Goal: Task Accomplishment & Management: Use online tool/utility

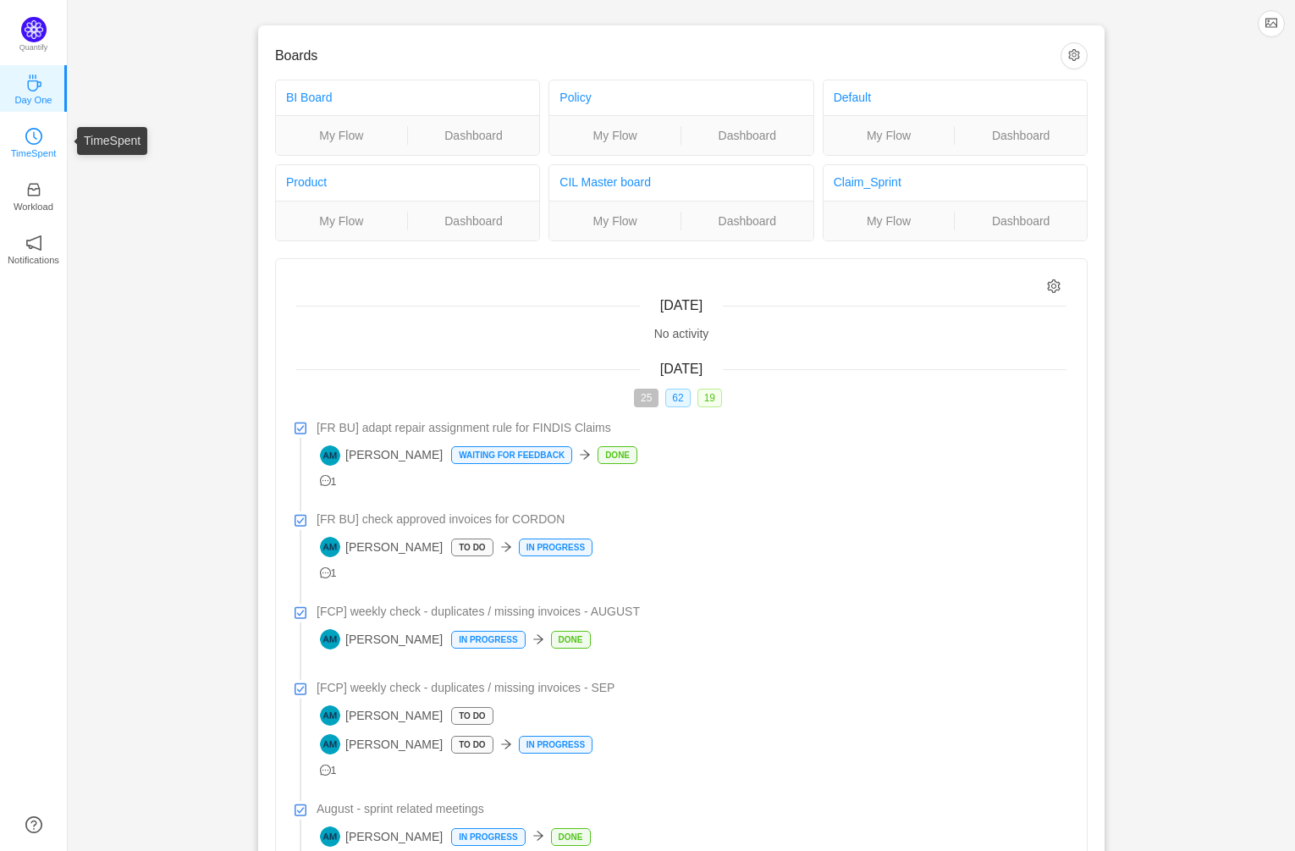
click at [37, 130] on icon "icon: clock-circle" at bounding box center [33, 136] width 17 height 17
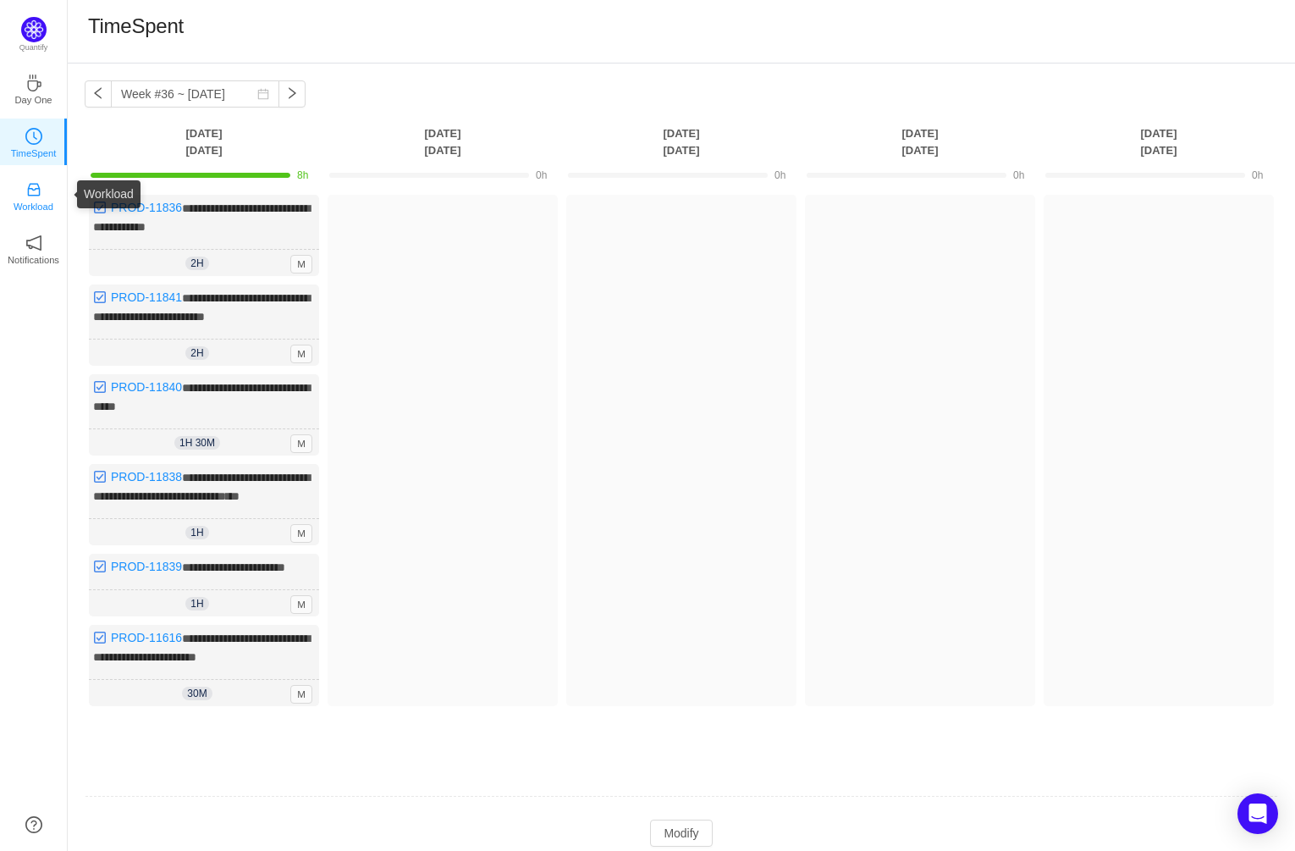
click at [34, 185] on icon "icon: inbox" at bounding box center [33, 189] width 17 height 17
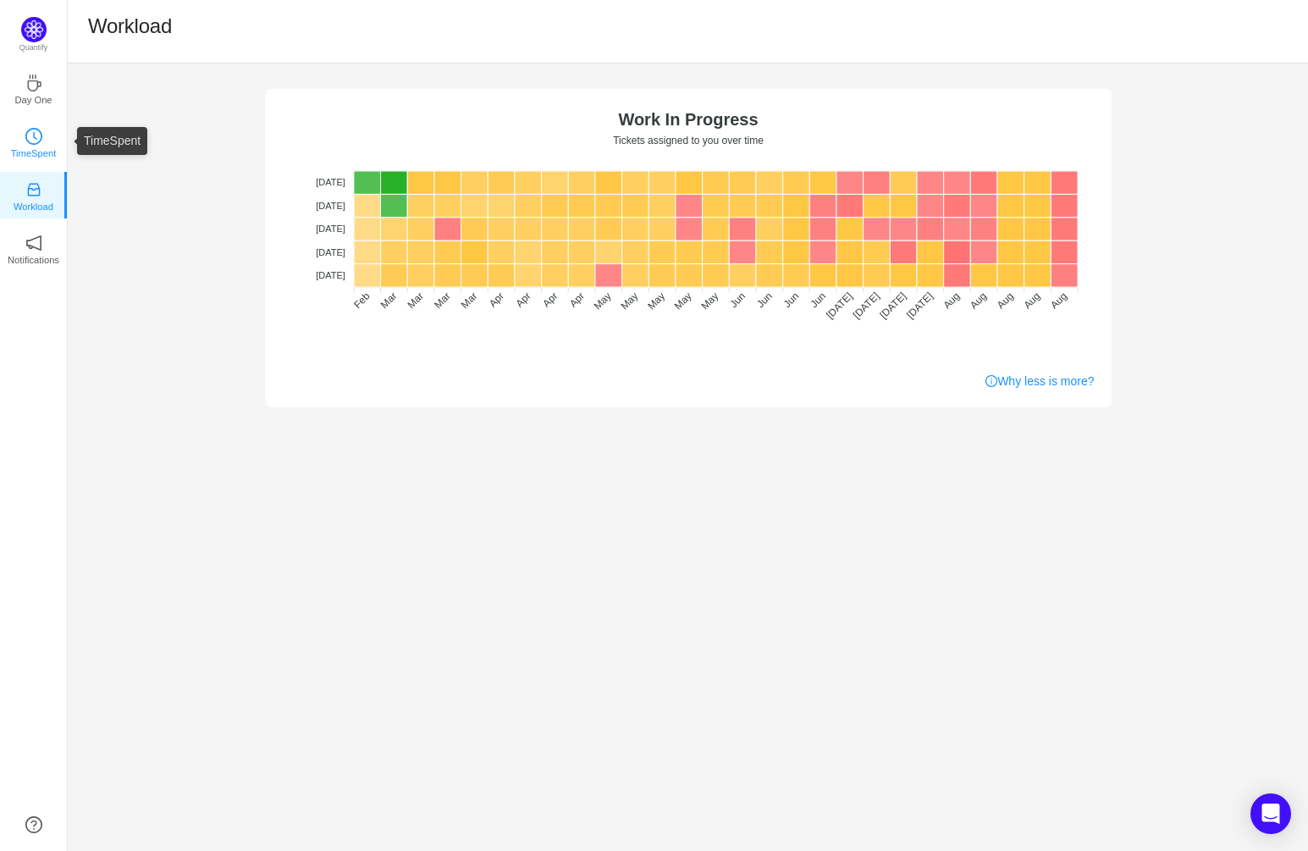
click at [34, 130] on icon "icon: clock-circle" at bounding box center [33, 136] width 17 height 17
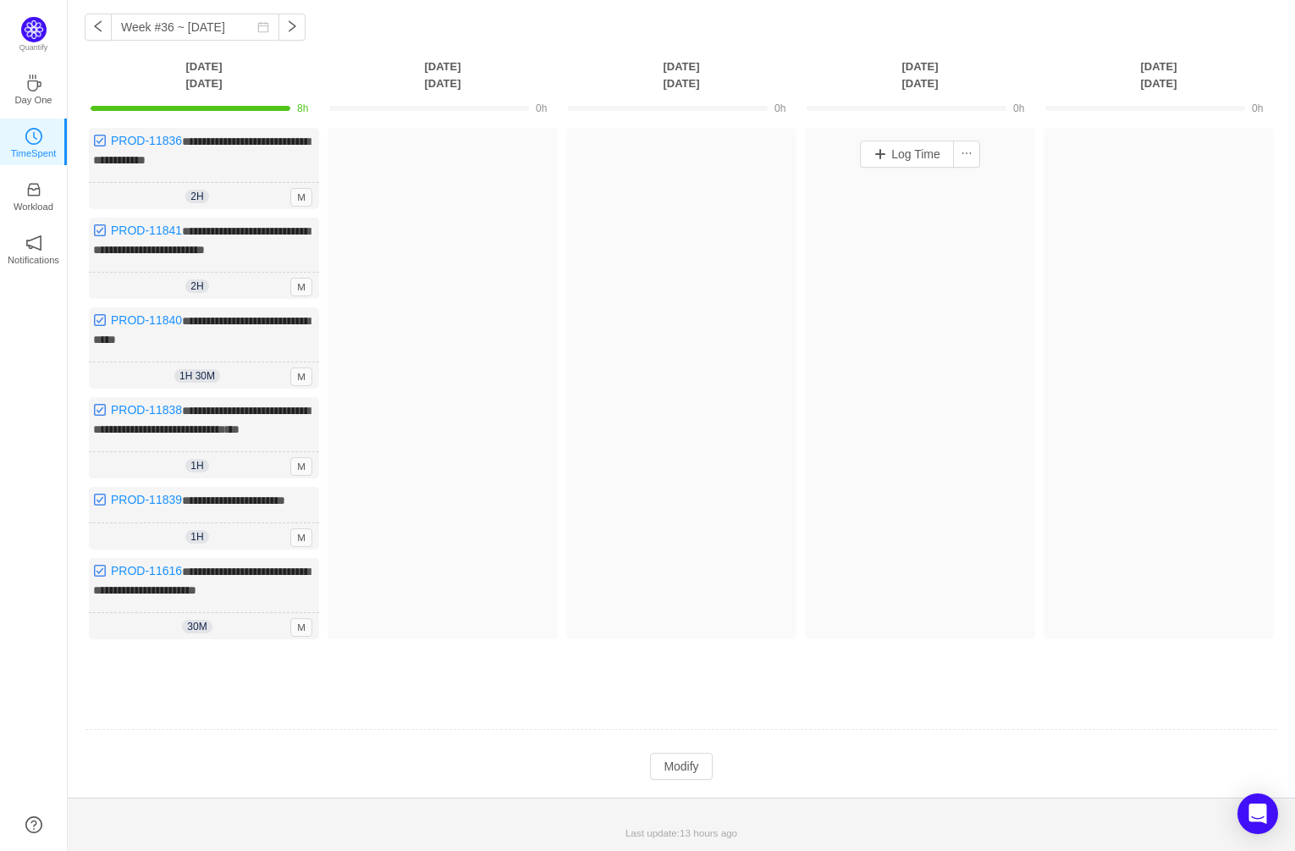
scroll to position [93, 0]
click at [681, 763] on button "Modify" at bounding box center [681, 765] width 62 height 27
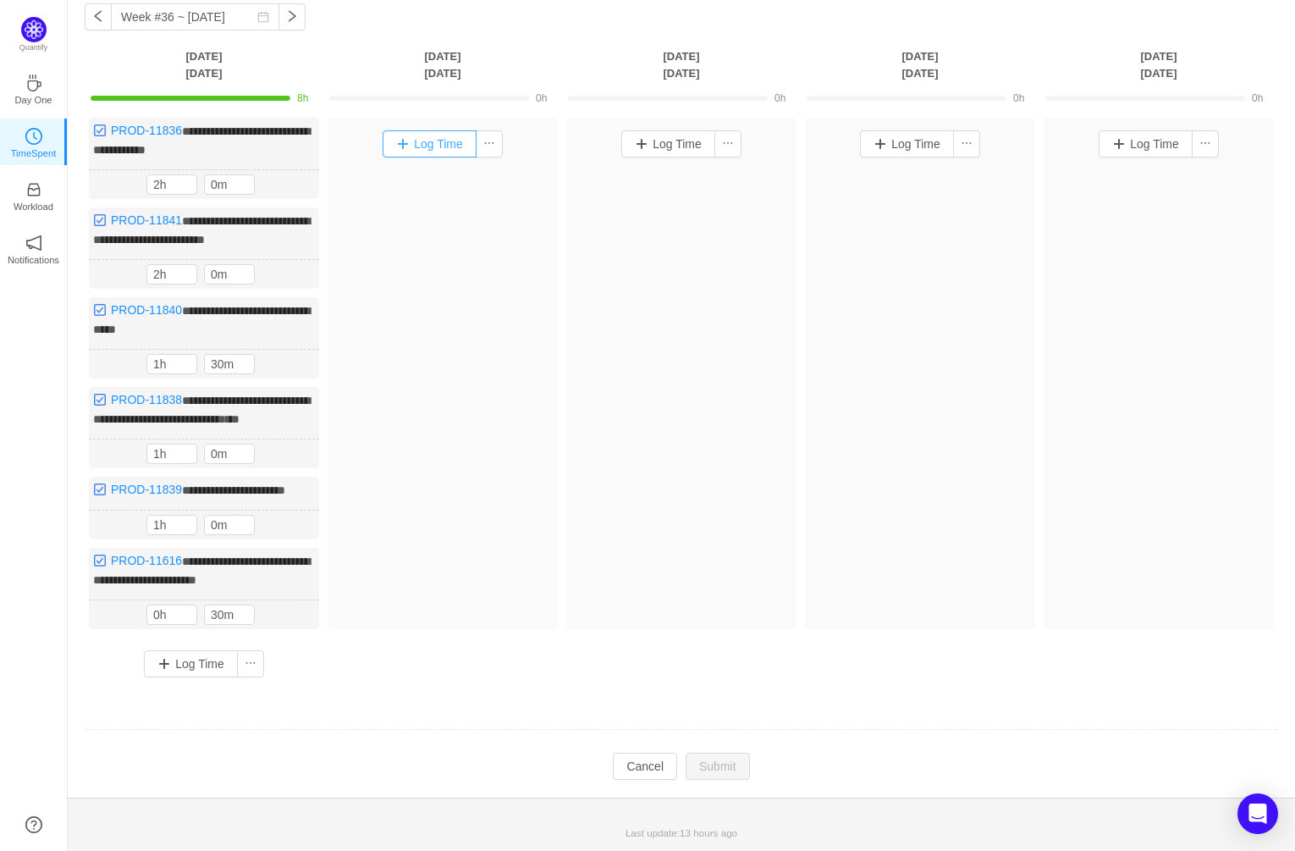
click at [443, 130] on button "Log Time" at bounding box center [430, 143] width 94 height 27
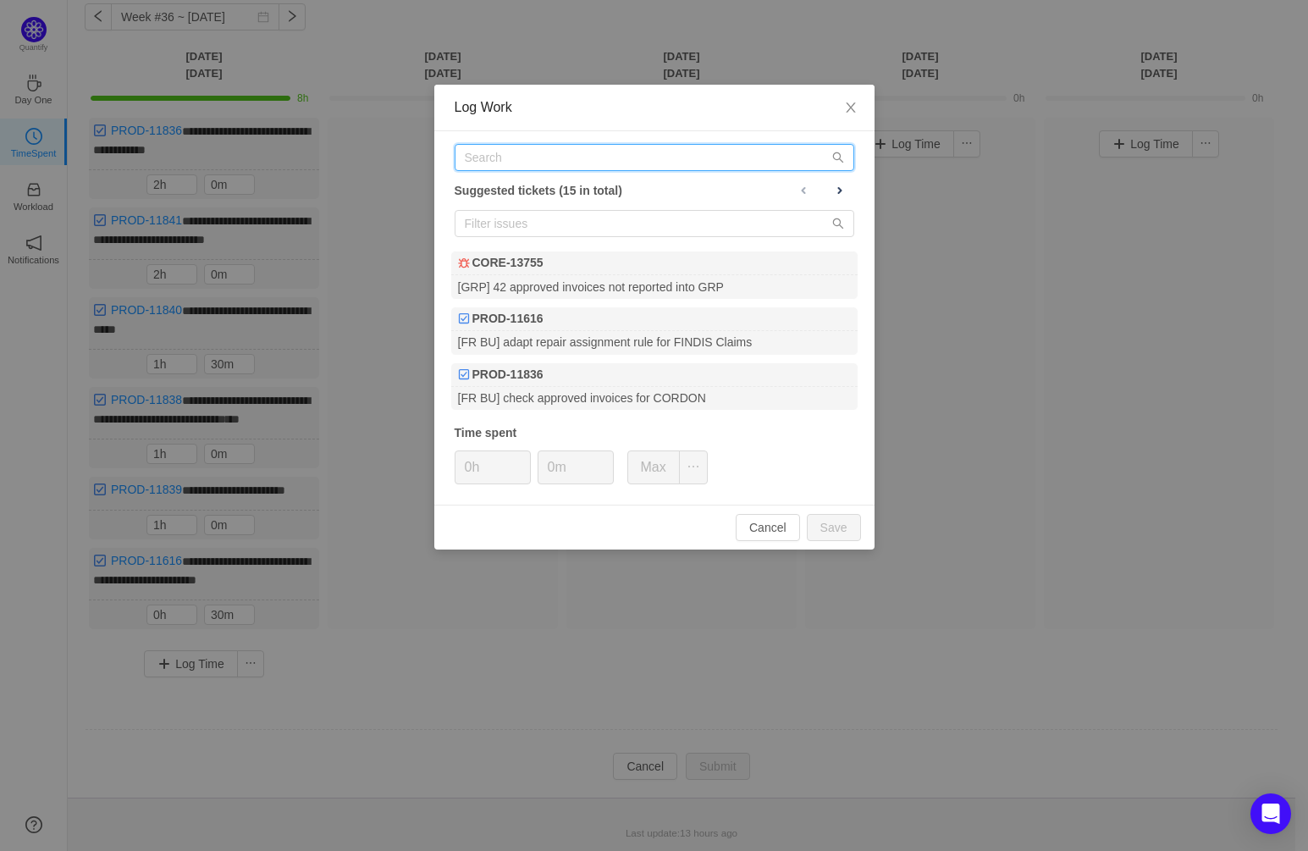
click at [502, 154] on input "text" at bounding box center [655, 157] width 400 height 27
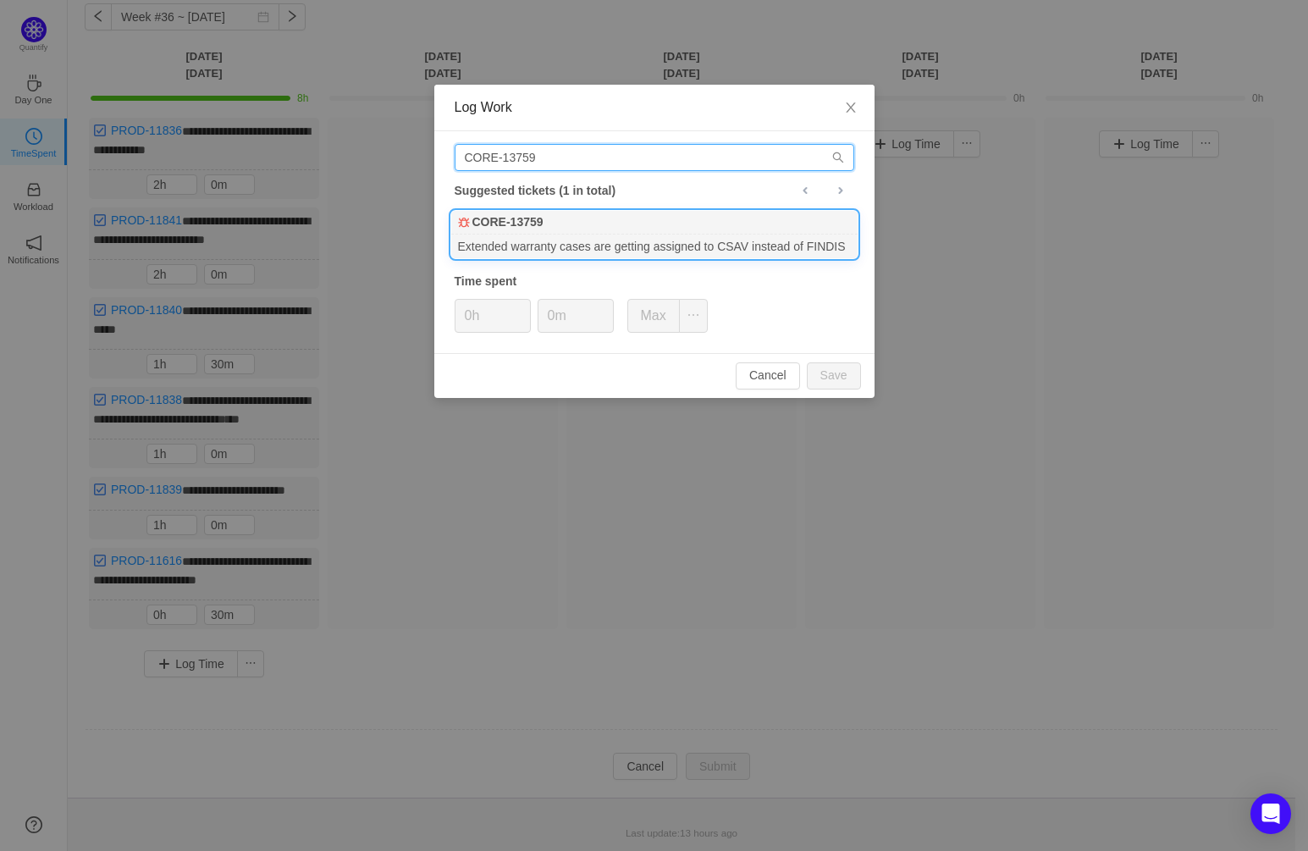
type input "CORE-13759"
click at [630, 228] on div "CORE-13759" at bounding box center [654, 223] width 406 height 24
click at [604, 305] on span "Increase Value" at bounding box center [604, 309] width 18 height 19
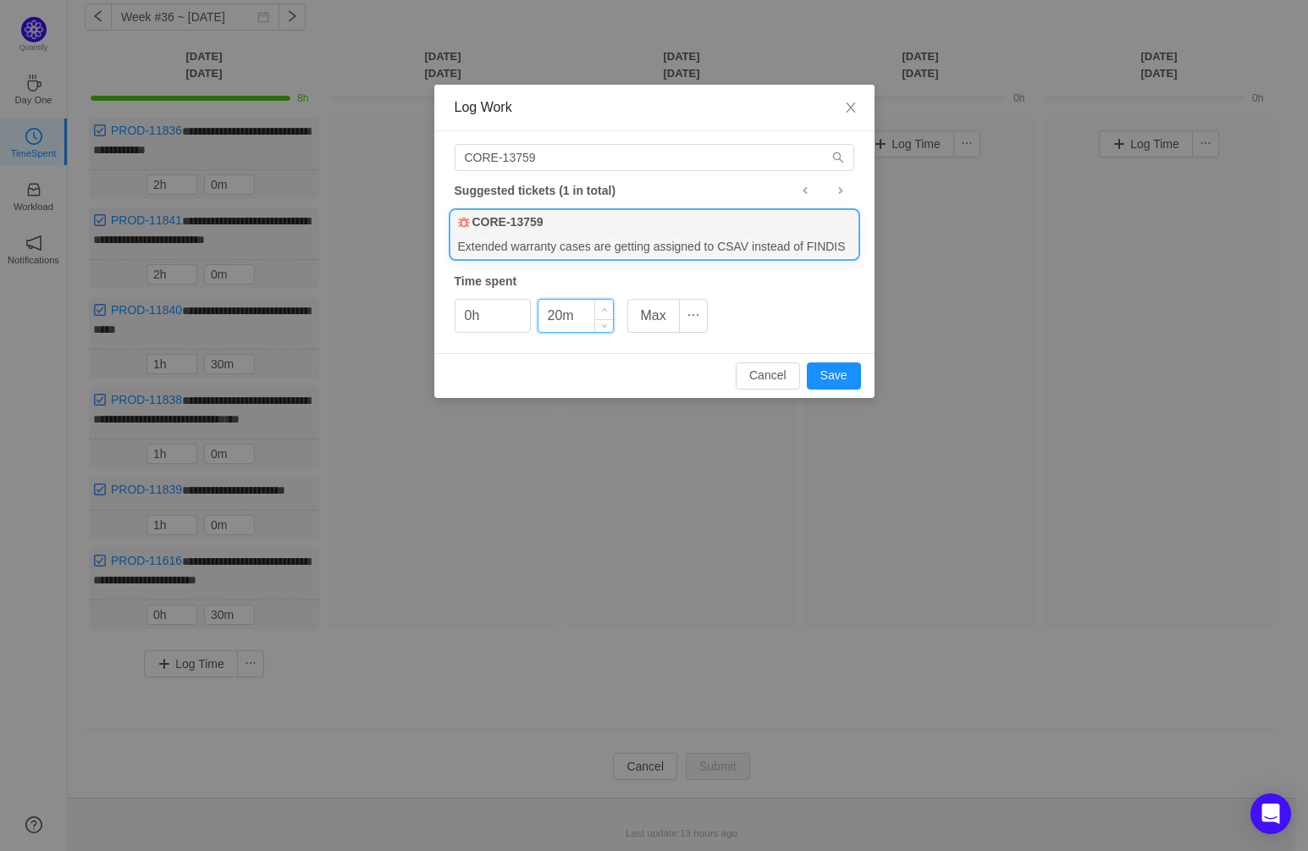
click at [604, 305] on span "Increase Value" at bounding box center [604, 309] width 18 height 19
click at [843, 374] on button "Save" at bounding box center [834, 375] width 54 height 27
type input "0m"
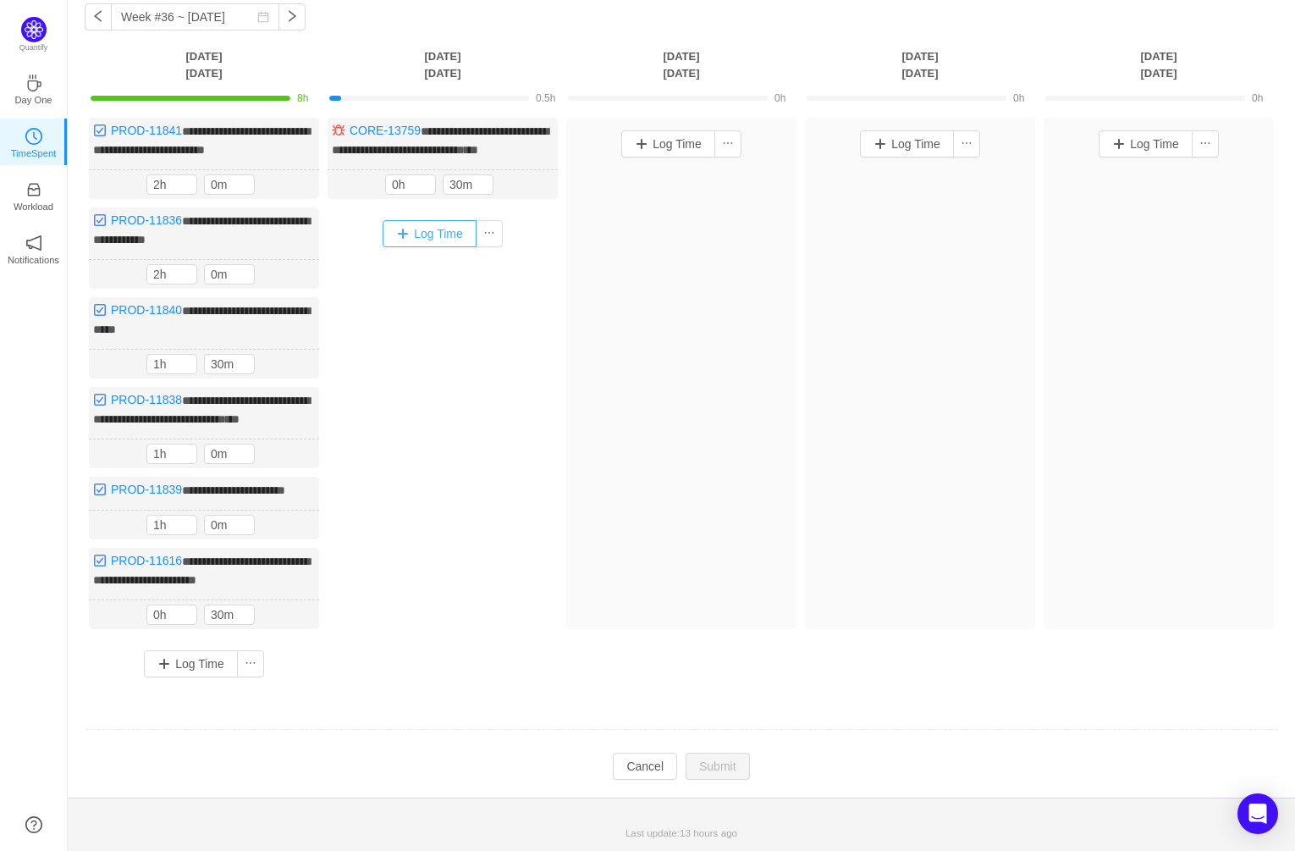
click at [443, 234] on button "Log Time" at bounding box center [430, 233] width 94 height 27
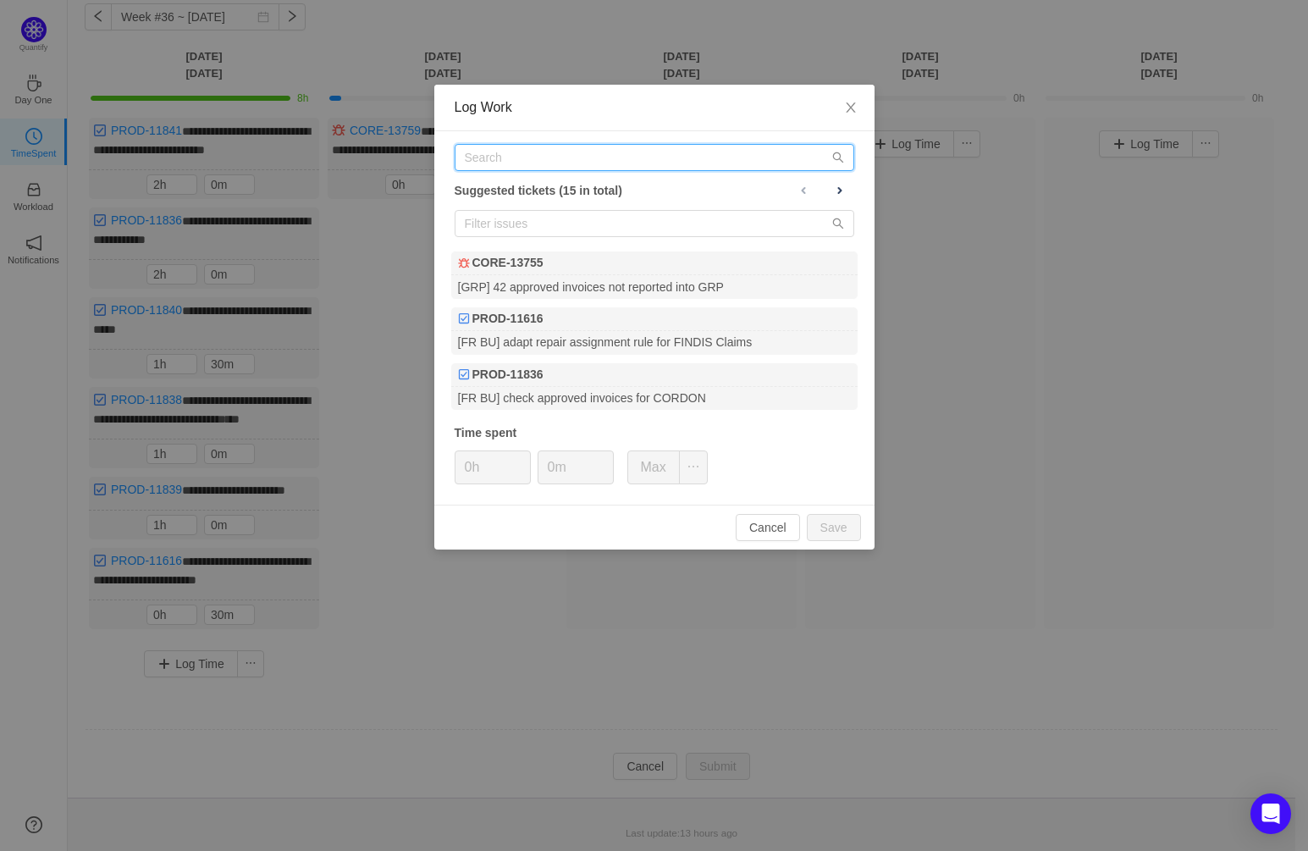
click at [558, 154] on input "text" at bounding box center [655, 157] width 400 height 27
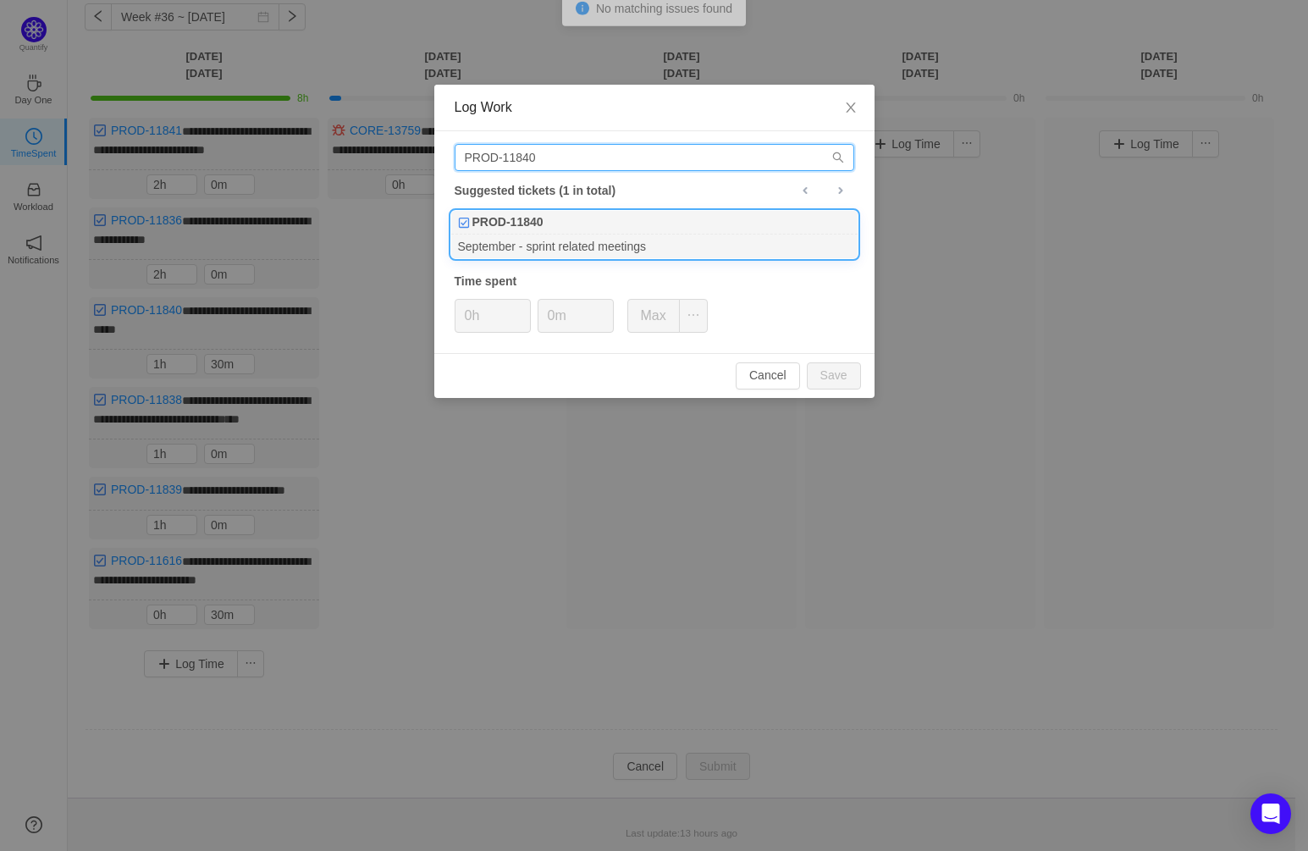
type input "PROD-11840"
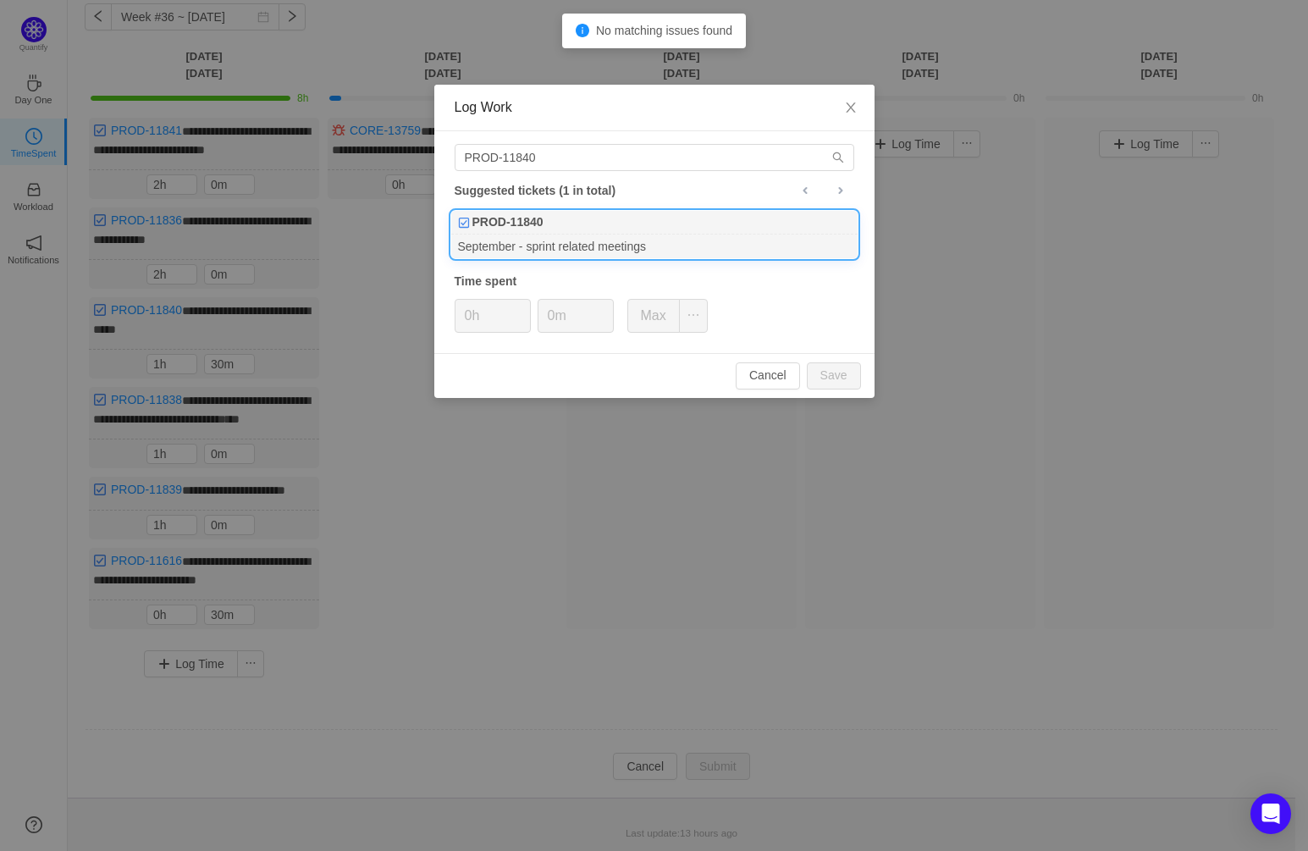
click at [596, 217] on div "PROD-11840" at bounding box center [654, 223] width 406 height 24
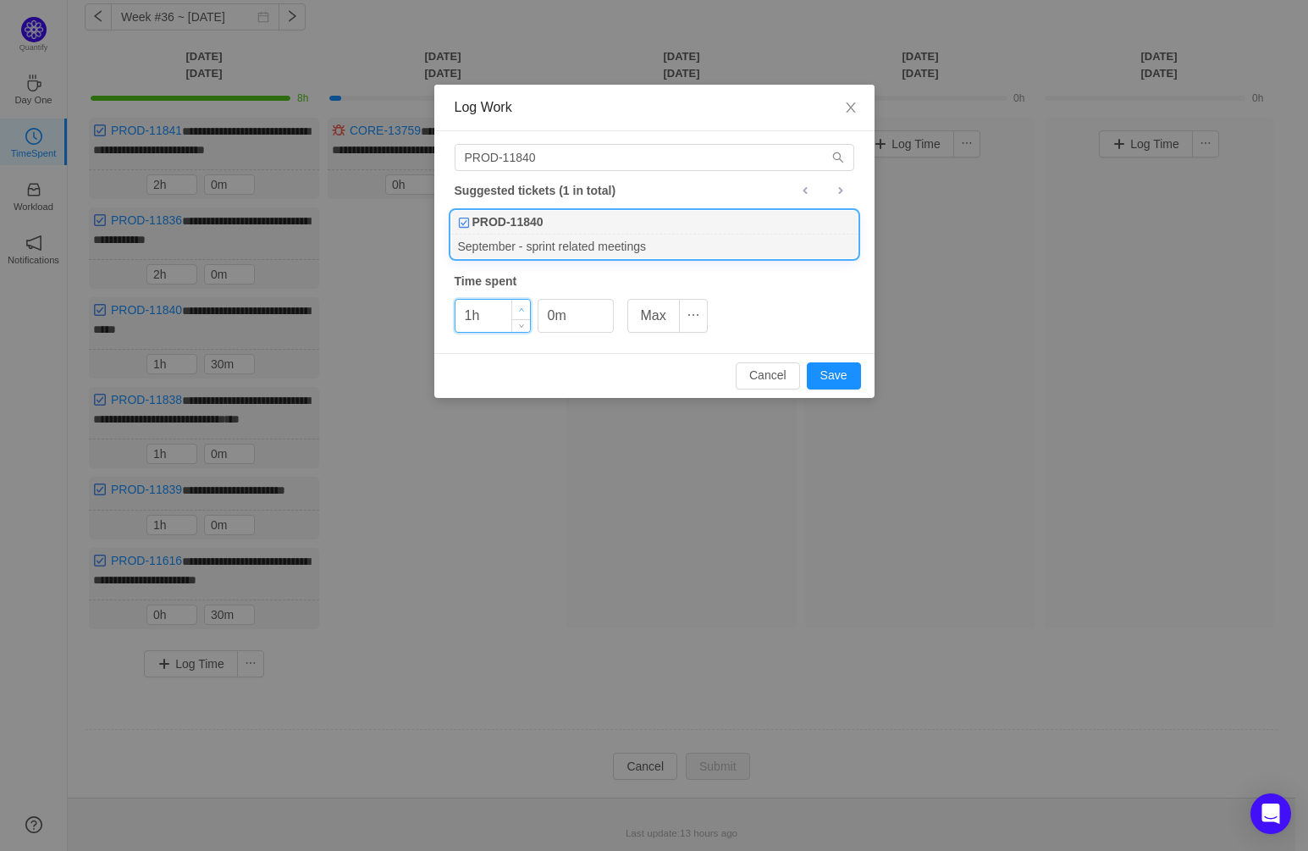
click at [522, 307] on icon "icon: up" at bounding box center [521, 310] width 6 height 6
click at [522, 304] on span "Increase Value" at bounding box center [521, 309] width 18 height 19
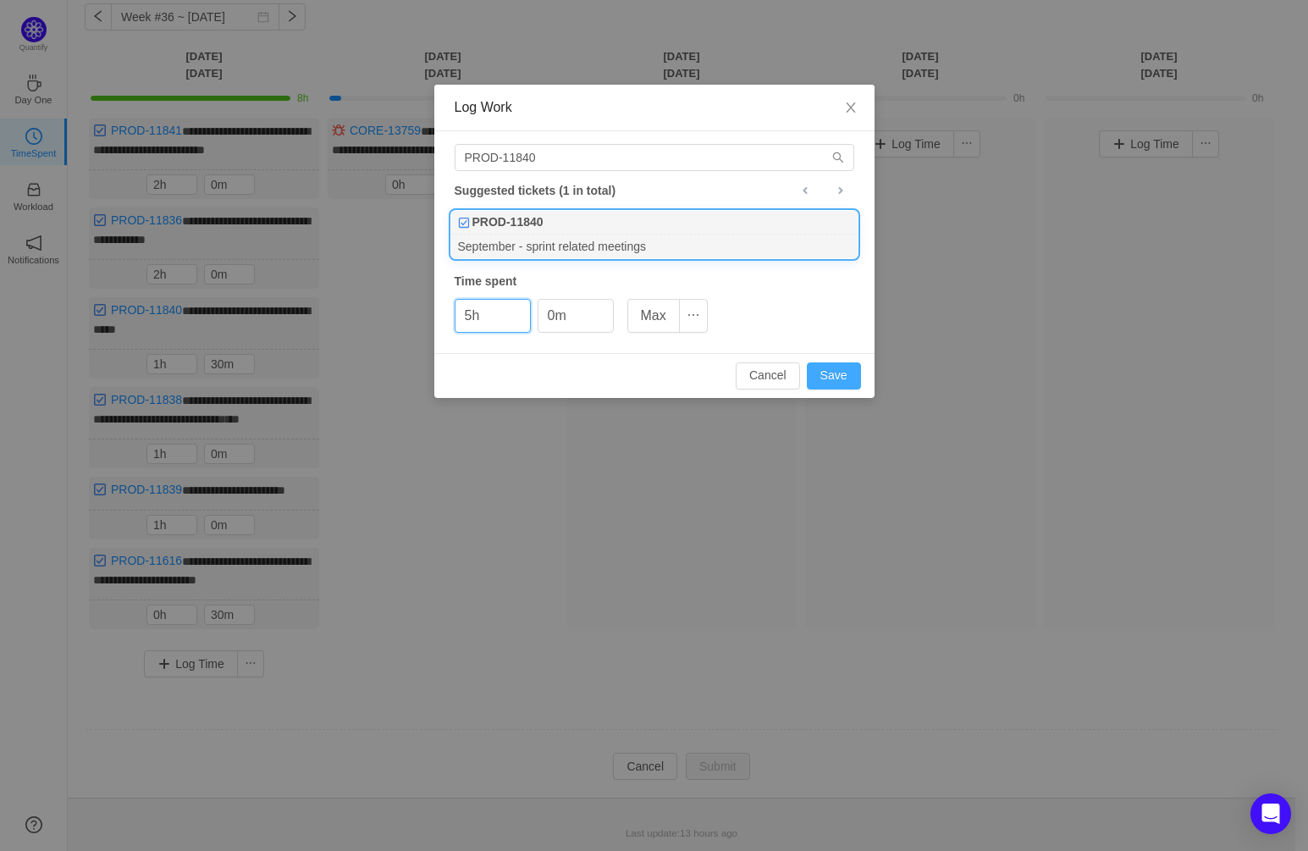
click at [841, 372] on button "Save" at bounding box center [834, 375] width 54 height 27
type input "0h"
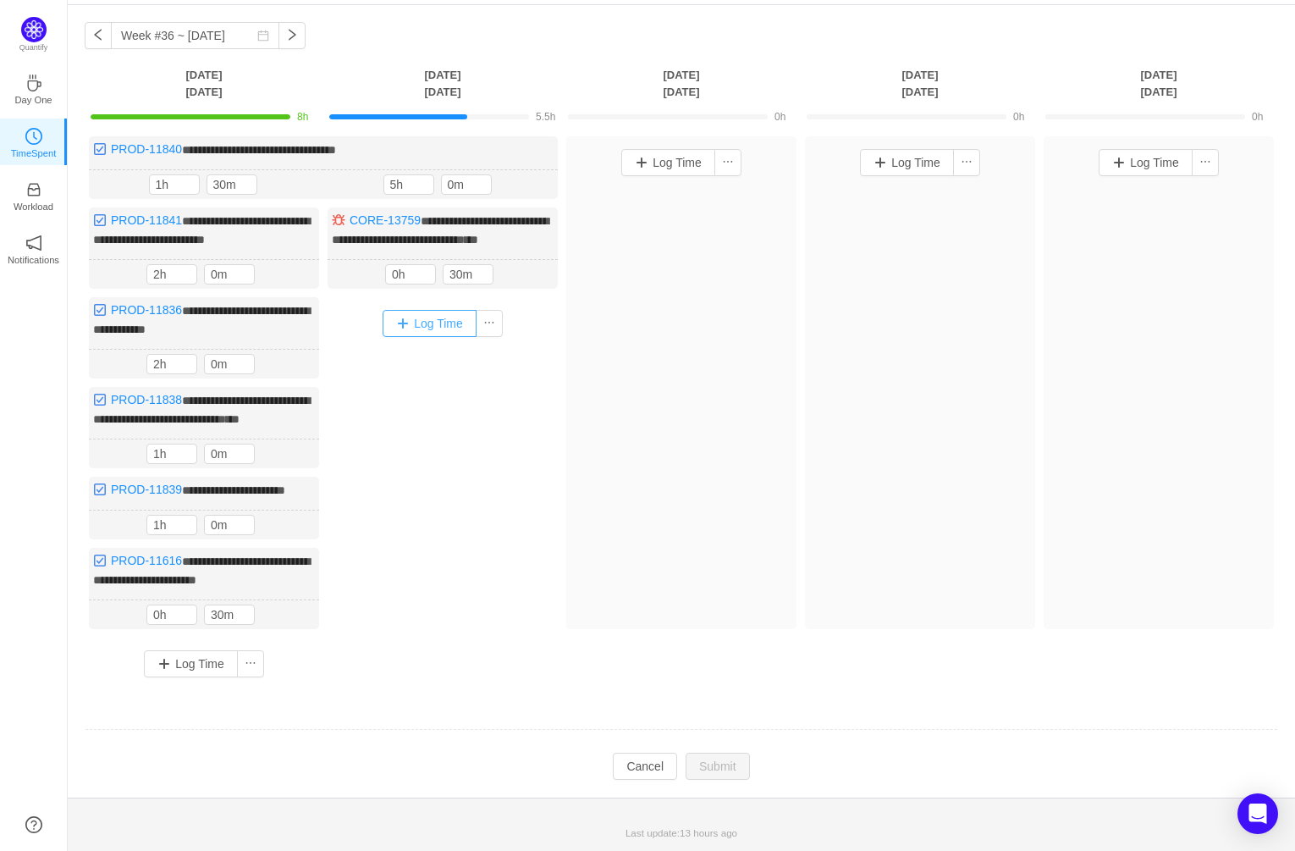
click at [436, 310] on button "Log Time" at bounding box center [430, 323] width 94 height 27
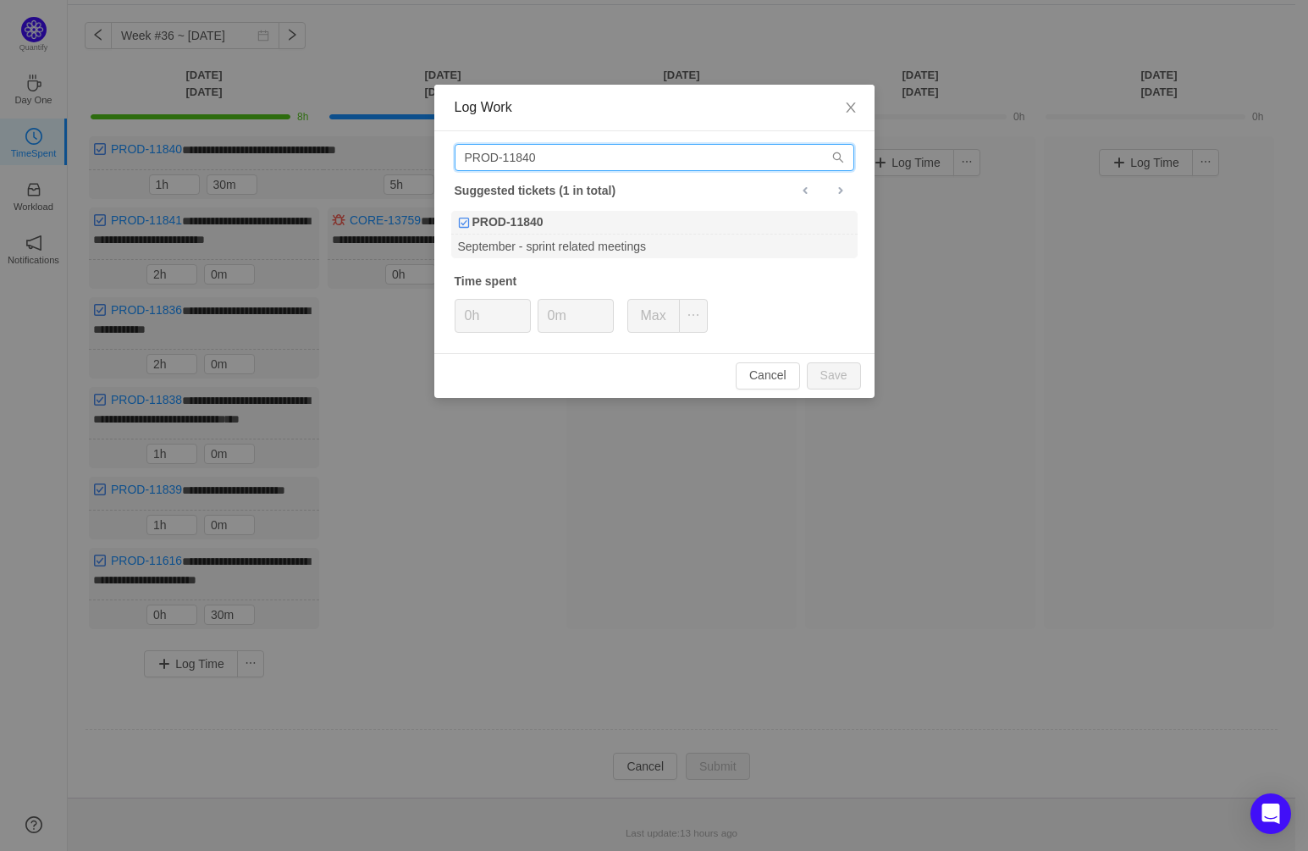
click at [601, 157] on input "PROD-11840" at bounding box center [655, 157] width 400 height 27
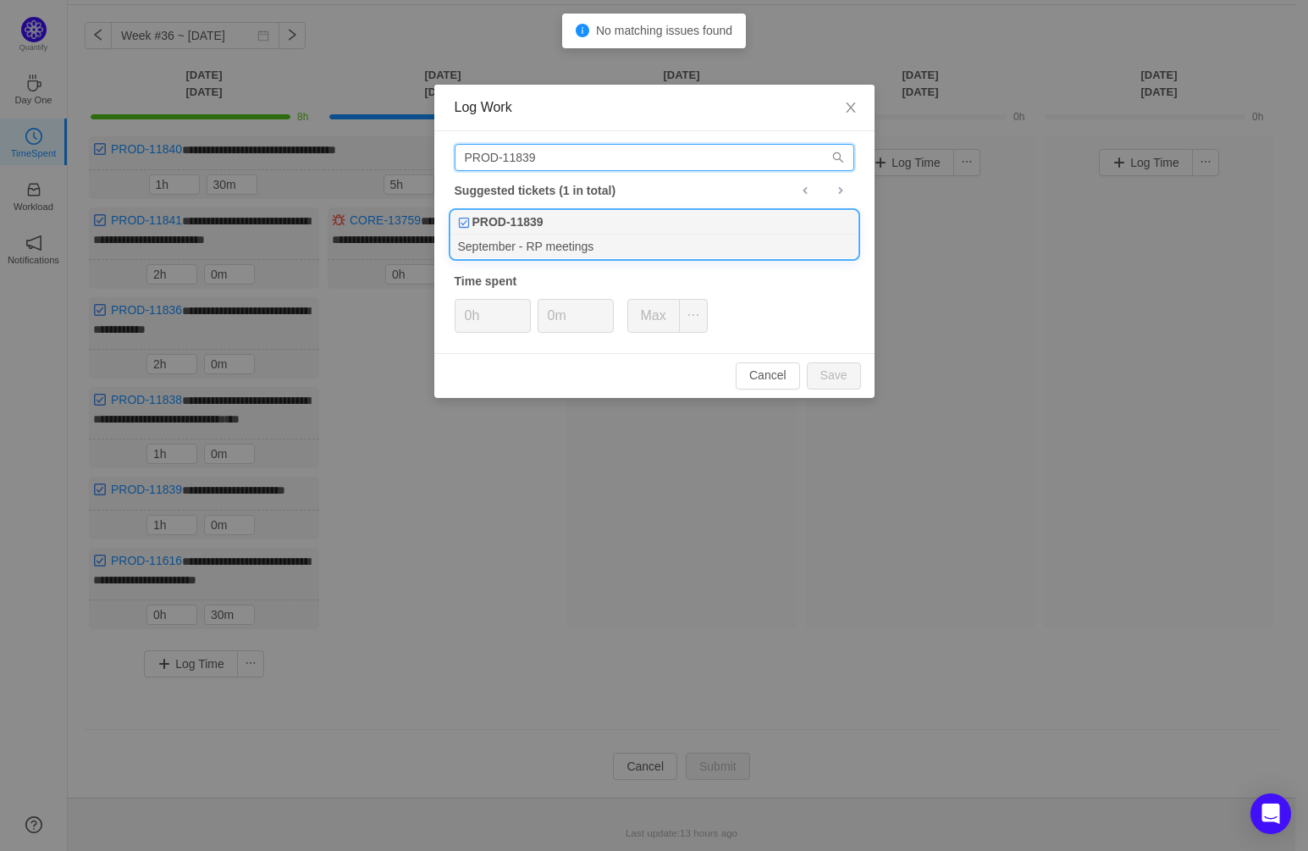
type input "PROD-11839"
click at [643, 235] on div "September - RP meetings" at bounding box center [654, 245] width 406 height 23
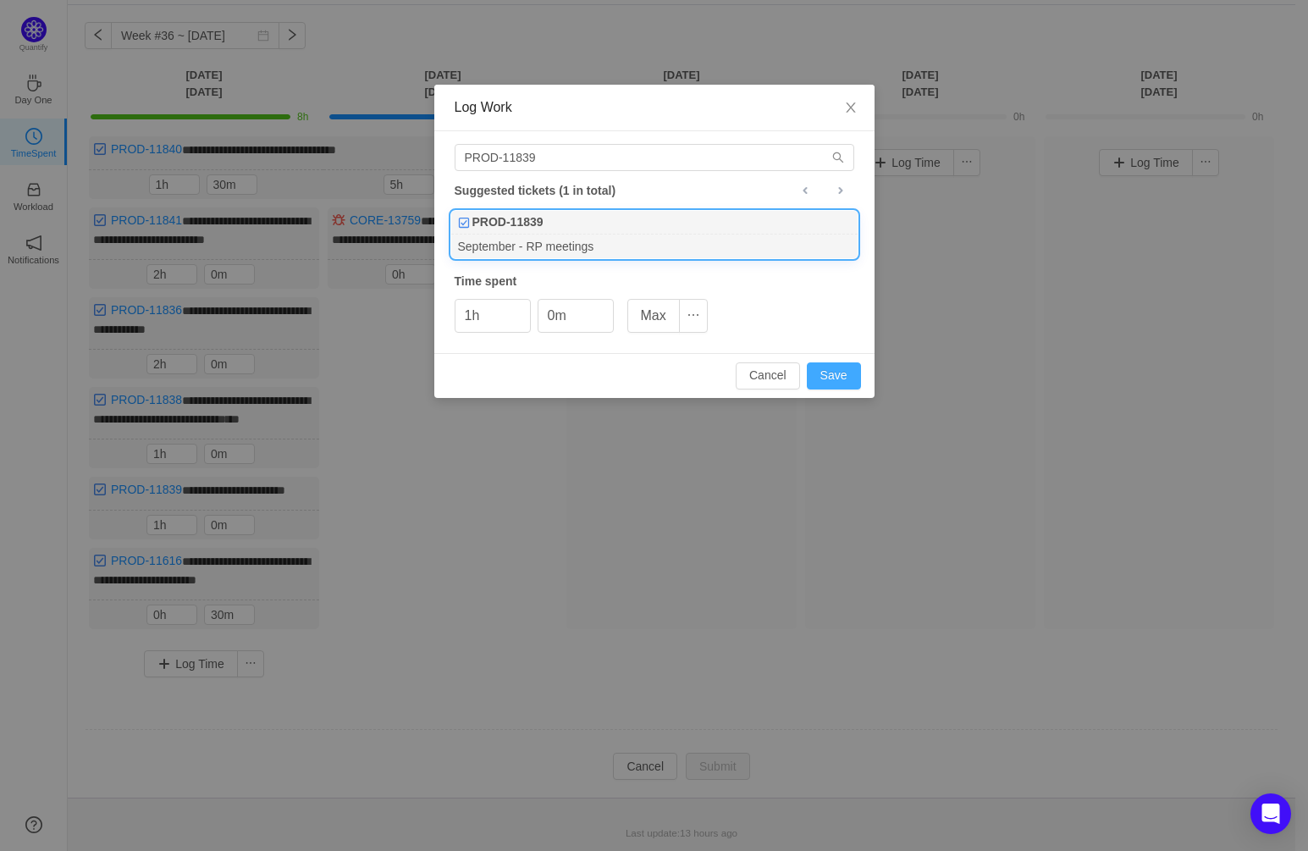
click at [849, 372] on button "Save" at bounding box center [834, 375] width 54 height 27
type input "0h"
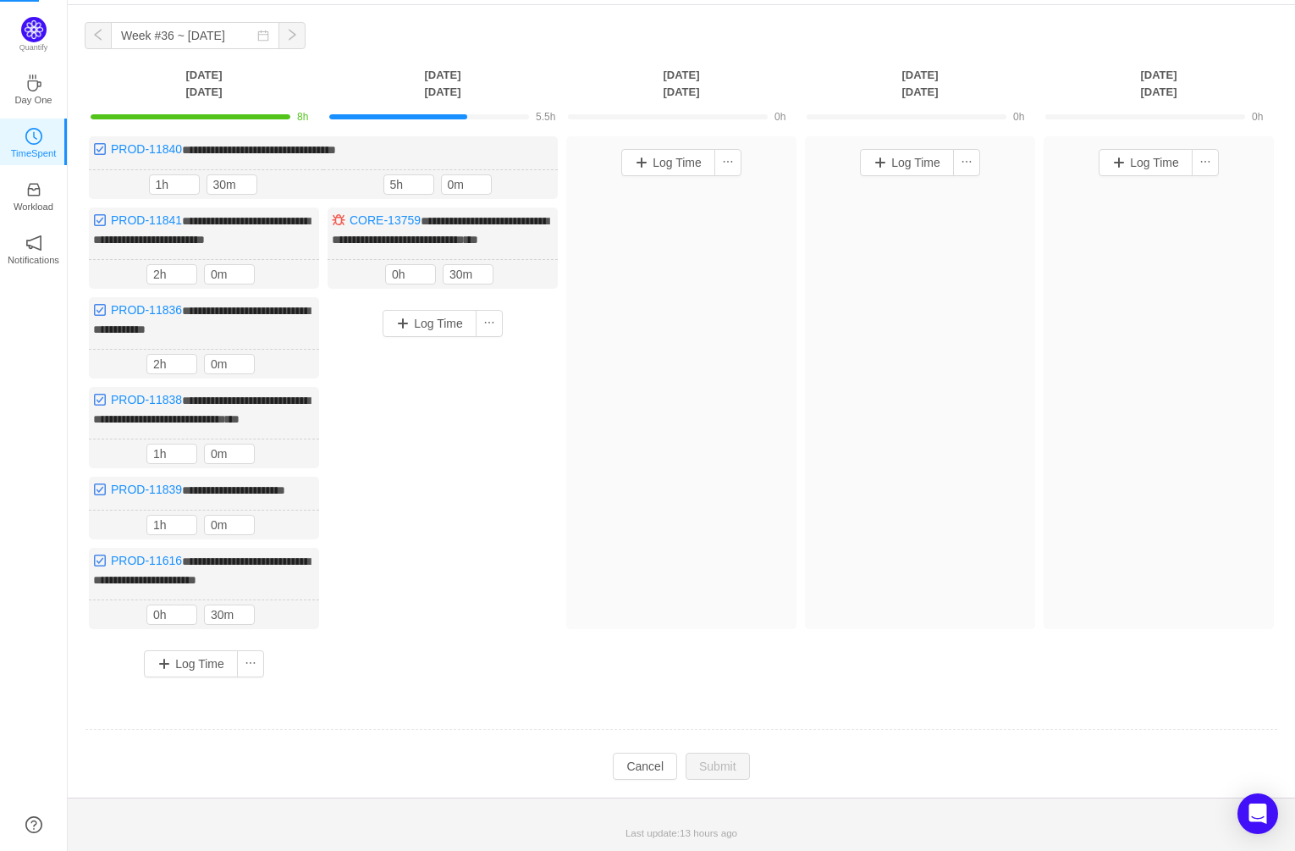
scroll to position [85, 0]
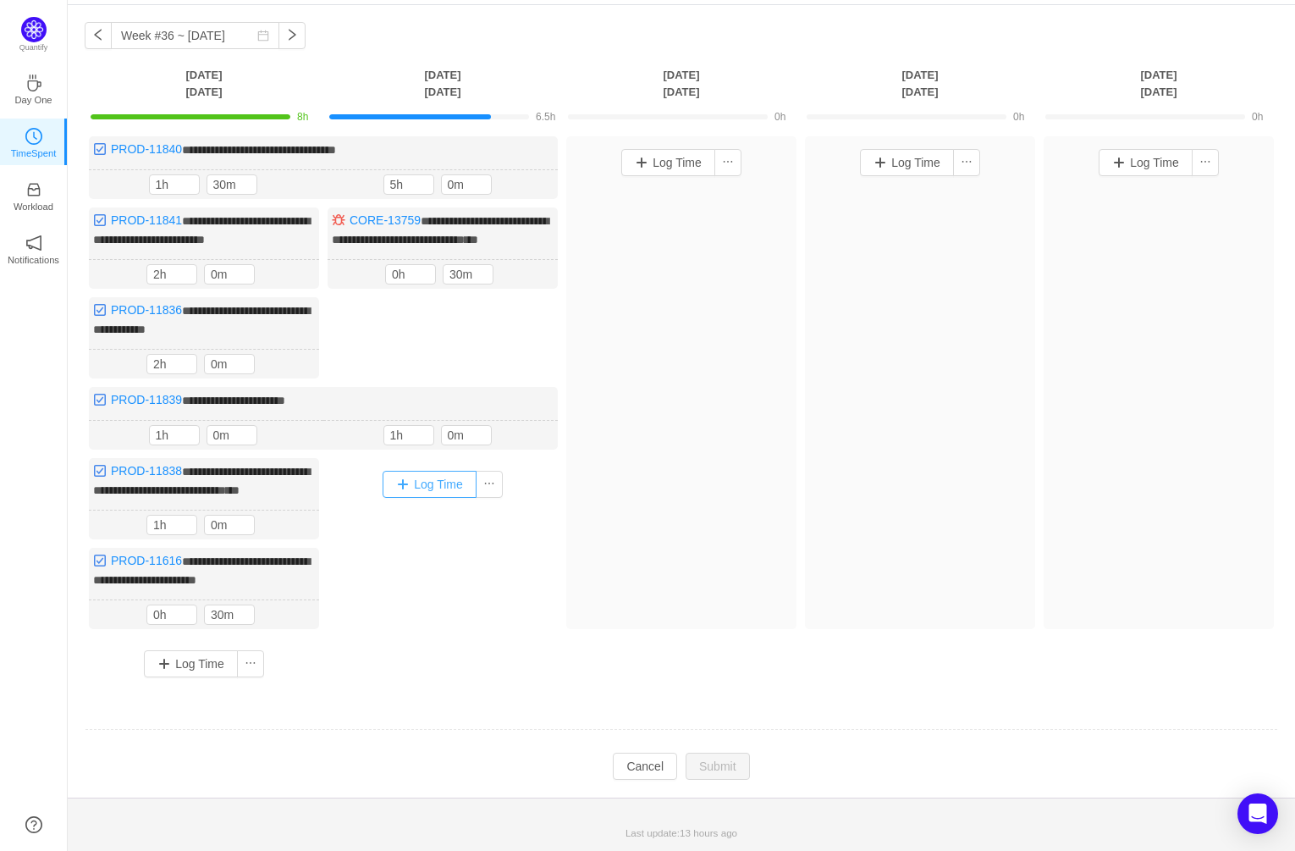
click at [444, 471] on button "Log Time" at bounding box center [430, 484] width 94 height 27
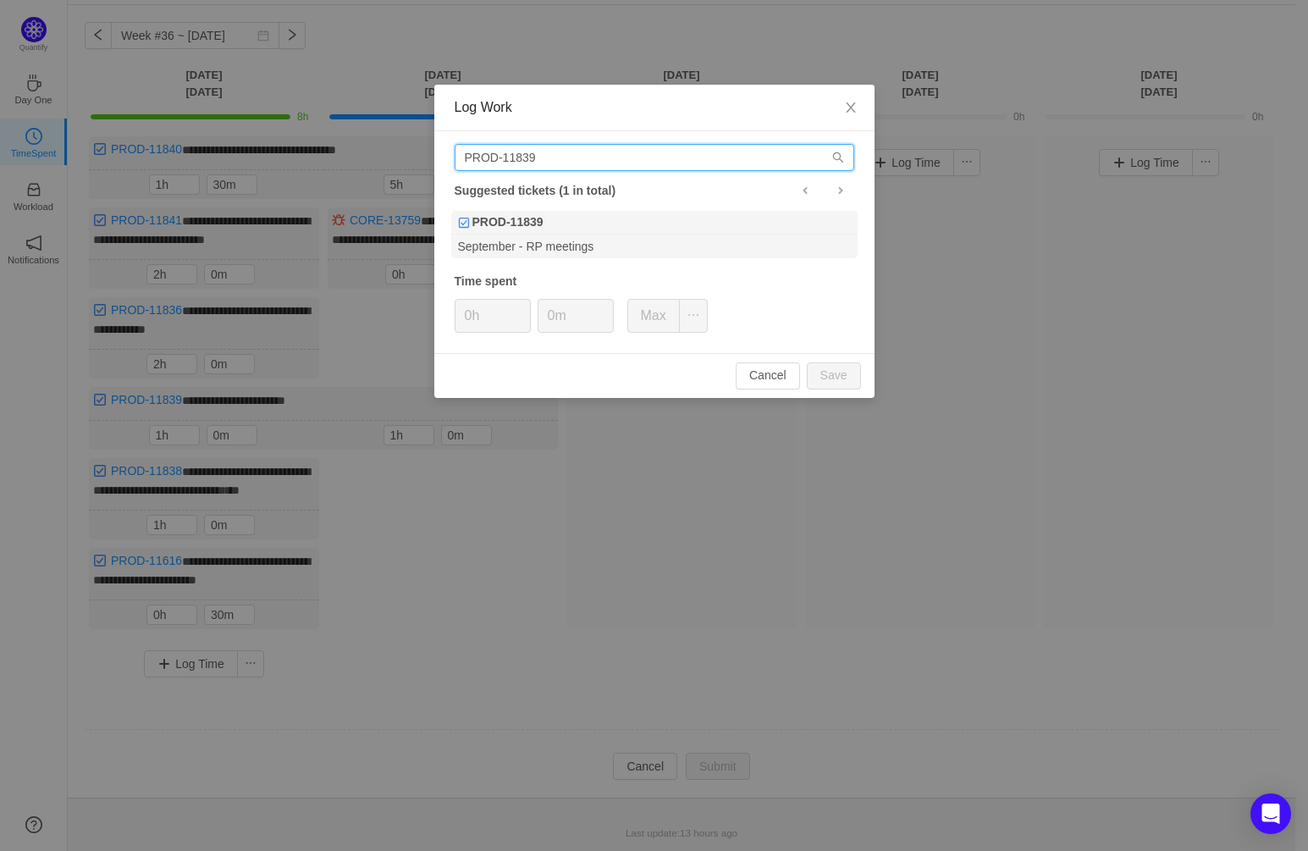
click at [557, 152] on input "PROD-11839" at bounding box center [655, 157] width 400 height 27
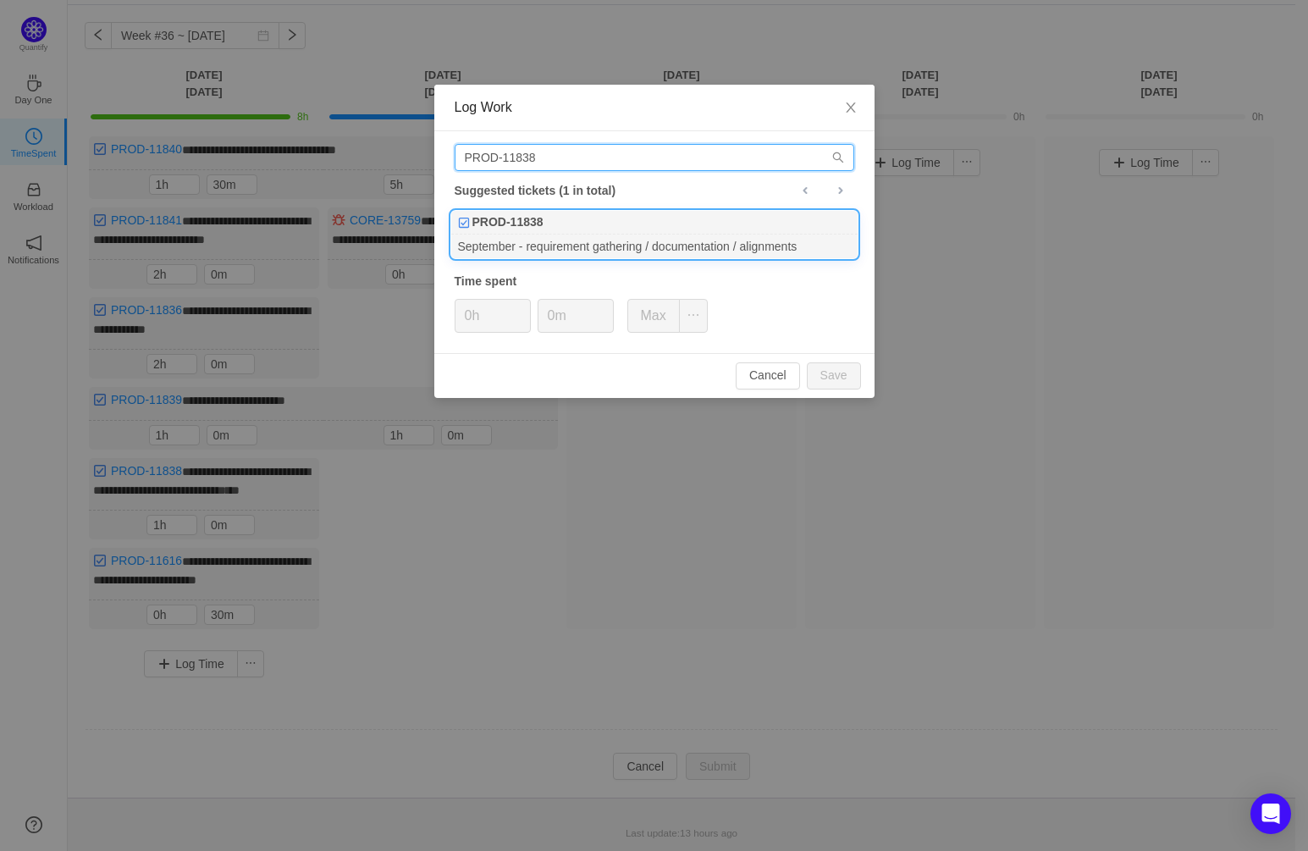
type input "PROD-11838"
click at [730, 240] on div "September - requirement gathering / documentation / alignments" at bounding box center [654, 245] width 406 height 23
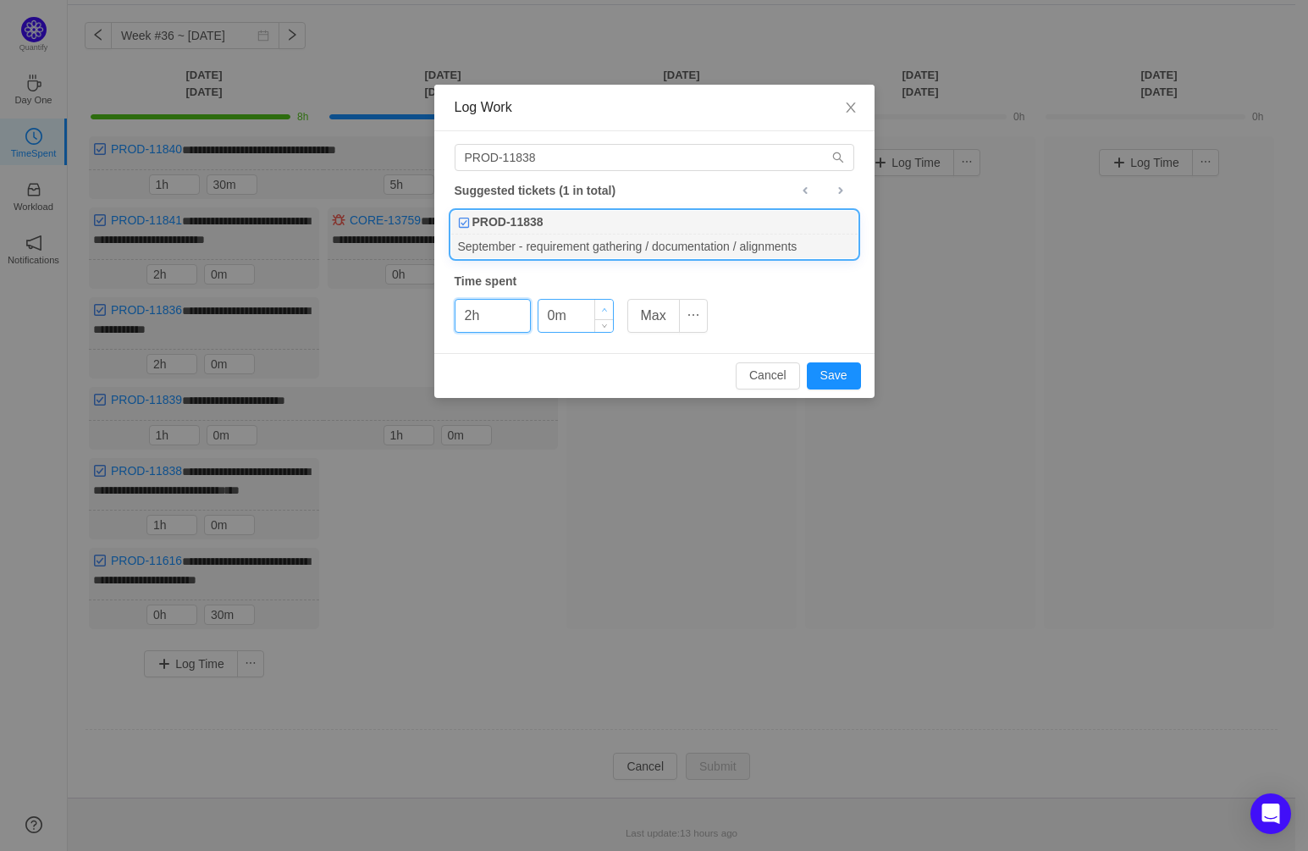
type input "2h"
click at [603, 307] on icon "icon: up" at bounding box center [604, 310] width 6 height 6
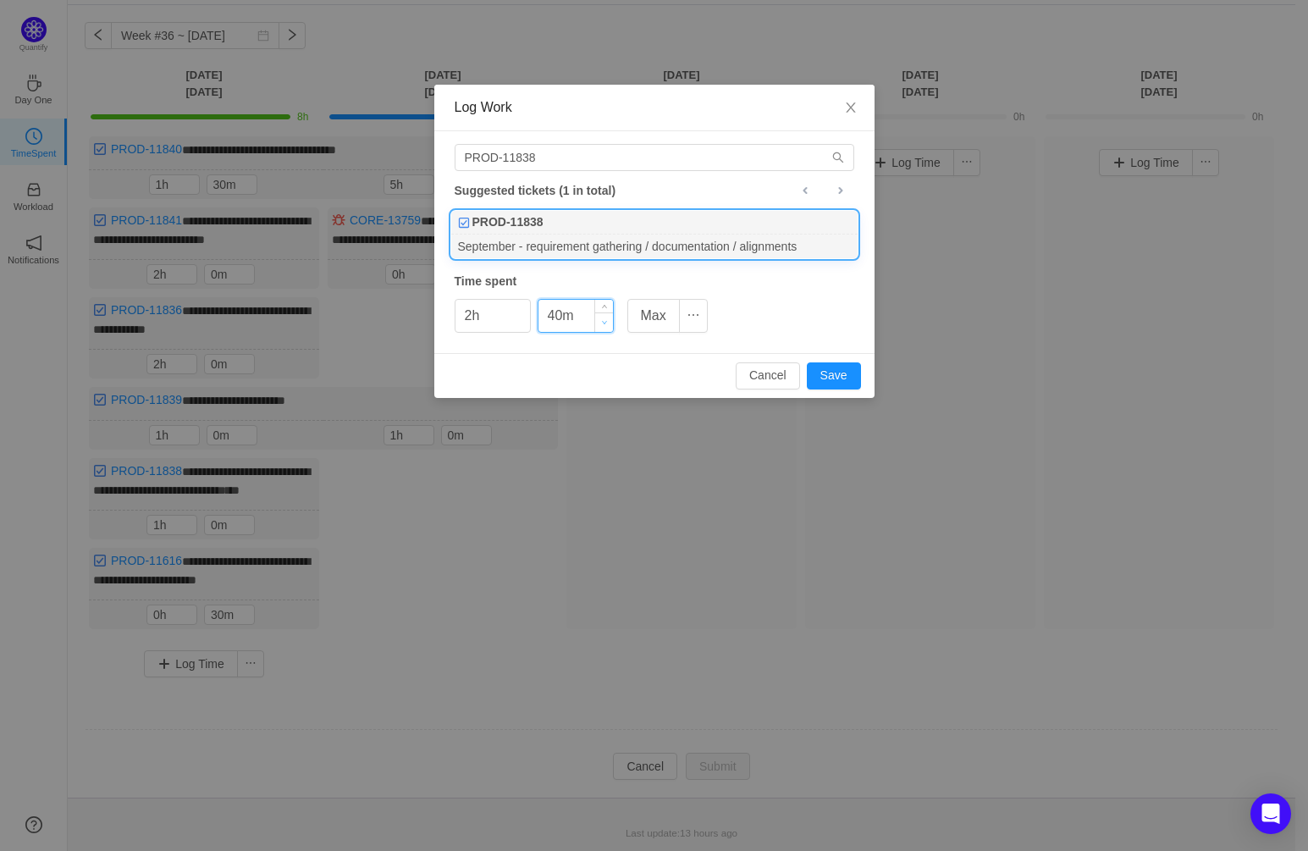
type input "30m"
click at [604, 322] on icon "icon: down" at bounding box center [604, 322] width 6 height 6
click at [848, 375] on button "Save" at bounding box center [834, 375] width 54 height 27
type input "0h"
type input "0m"
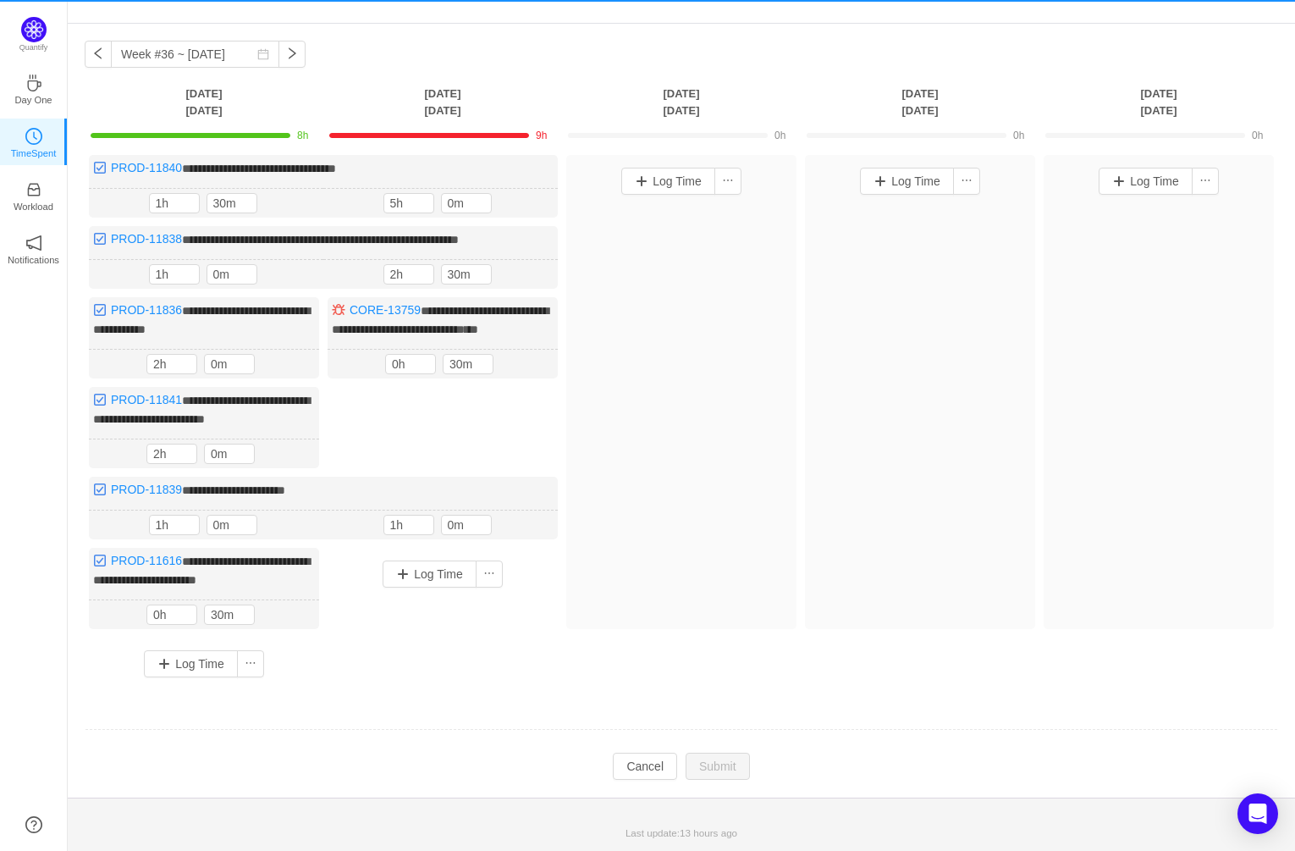
scroll to position [50, 0]
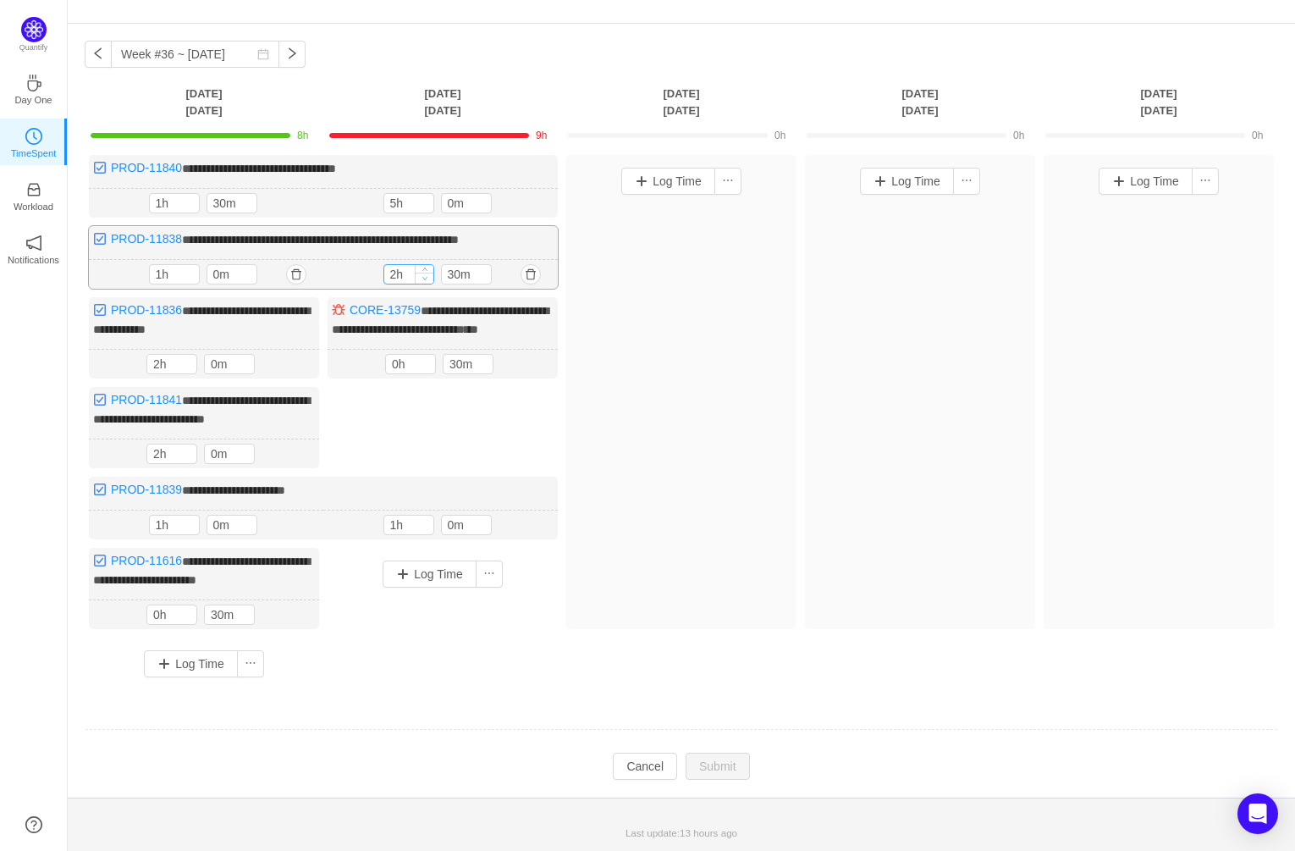
type input "1h"
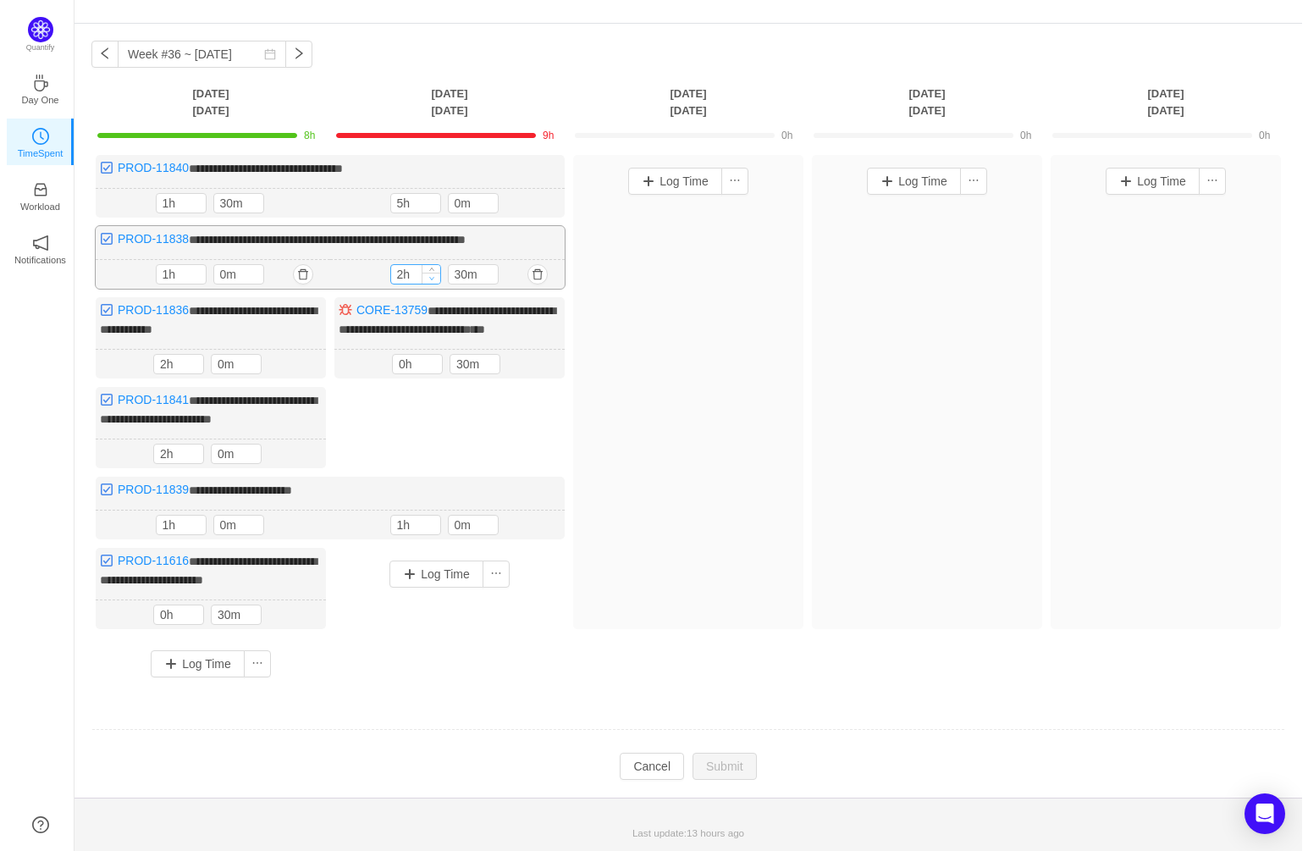
scroll to position [52, 0]
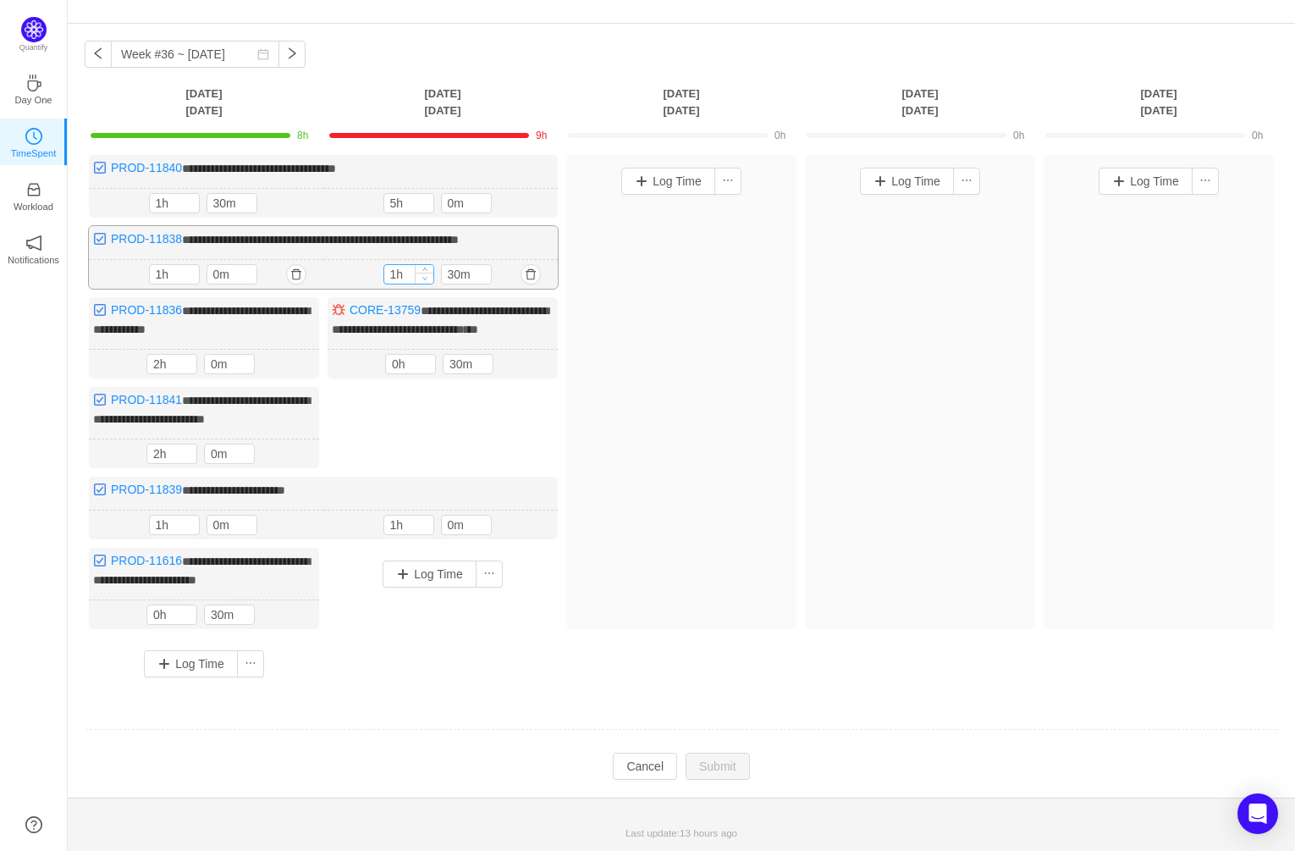
click at [426, 275] on icon "icon: down" at bounding box center [425, 278] width 6 height 6
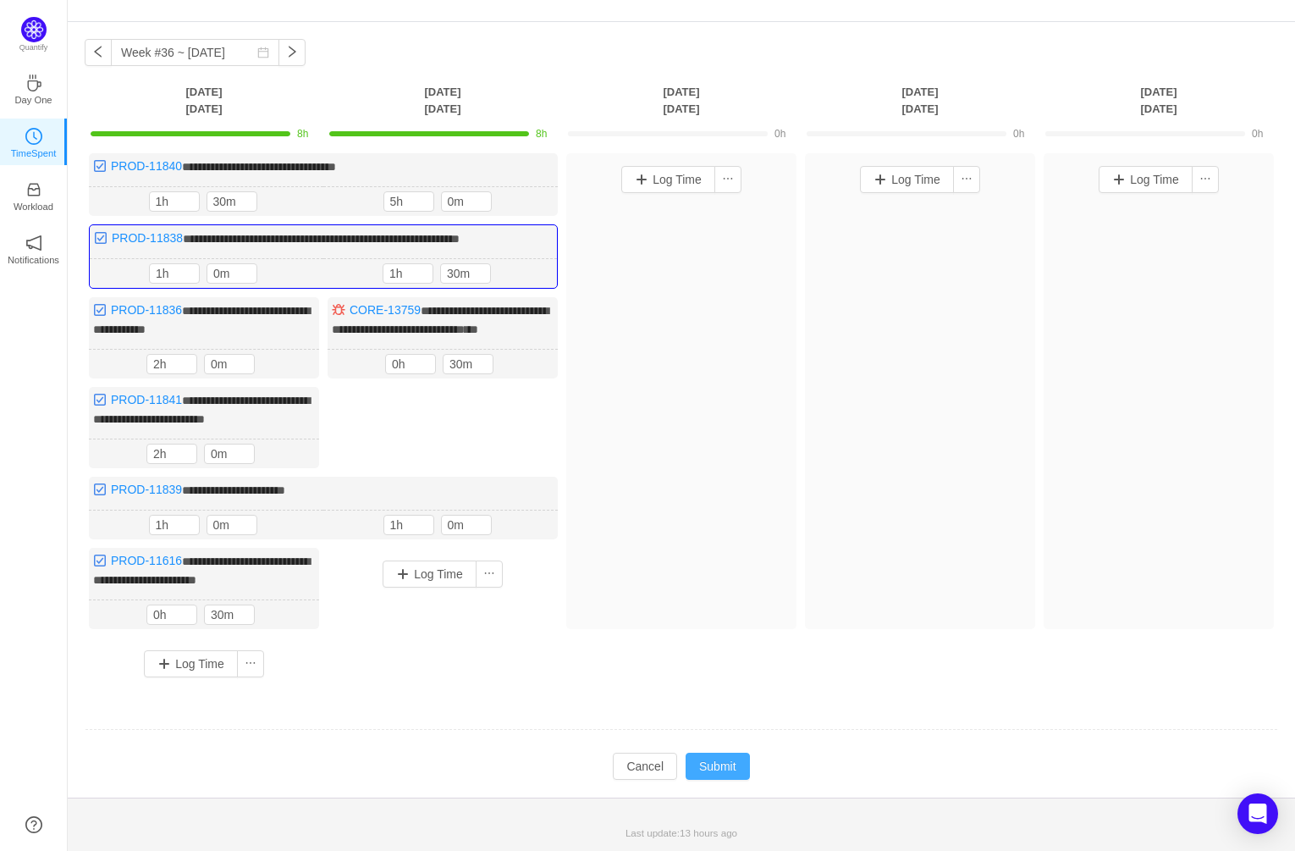
click at [714, 765] on button "Submit" at bounding box center [718, 765] width 64 height 27
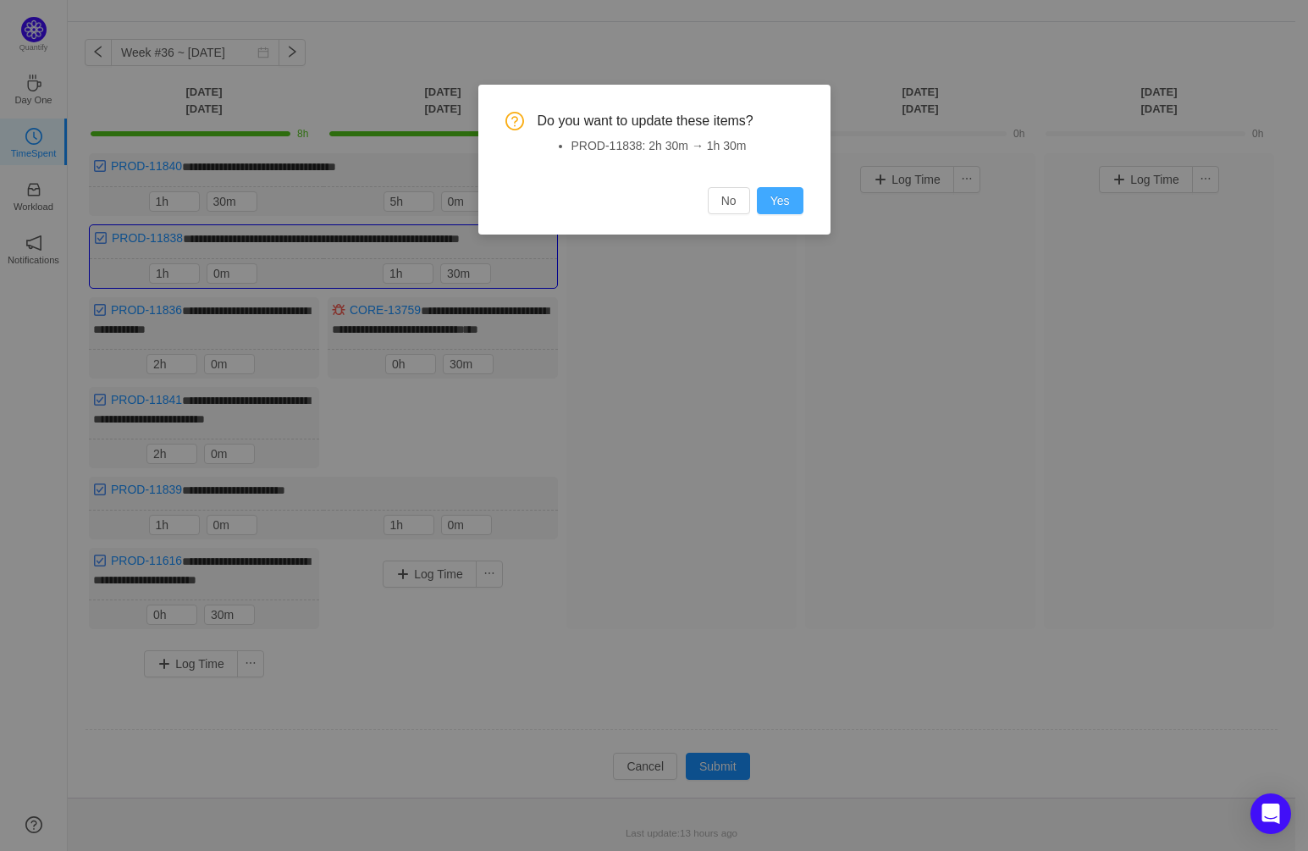
click at [773, 199] on button "Yes" at bounding box center [780, 200] width 47 height 27
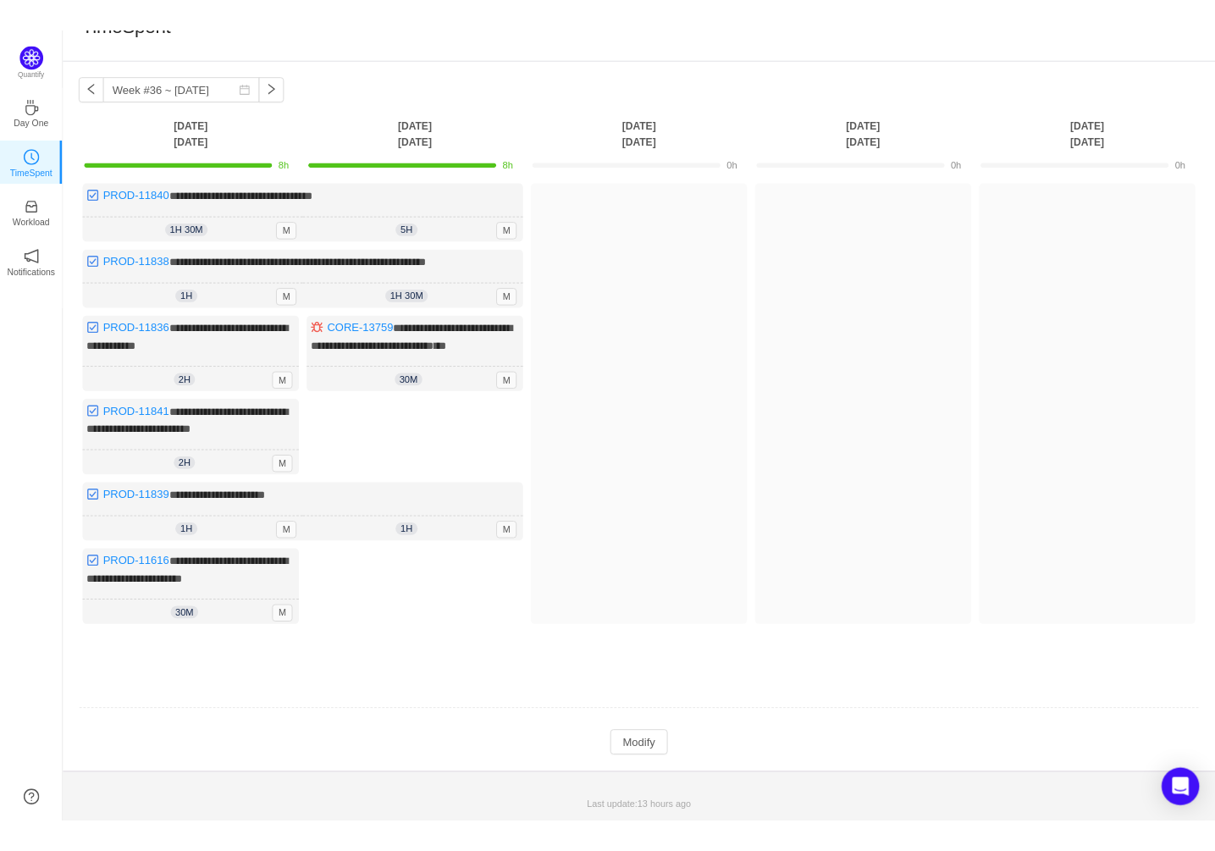
scroll to position [40, 0]
